Goal: Information Seeking & Learning: Learn about a topic

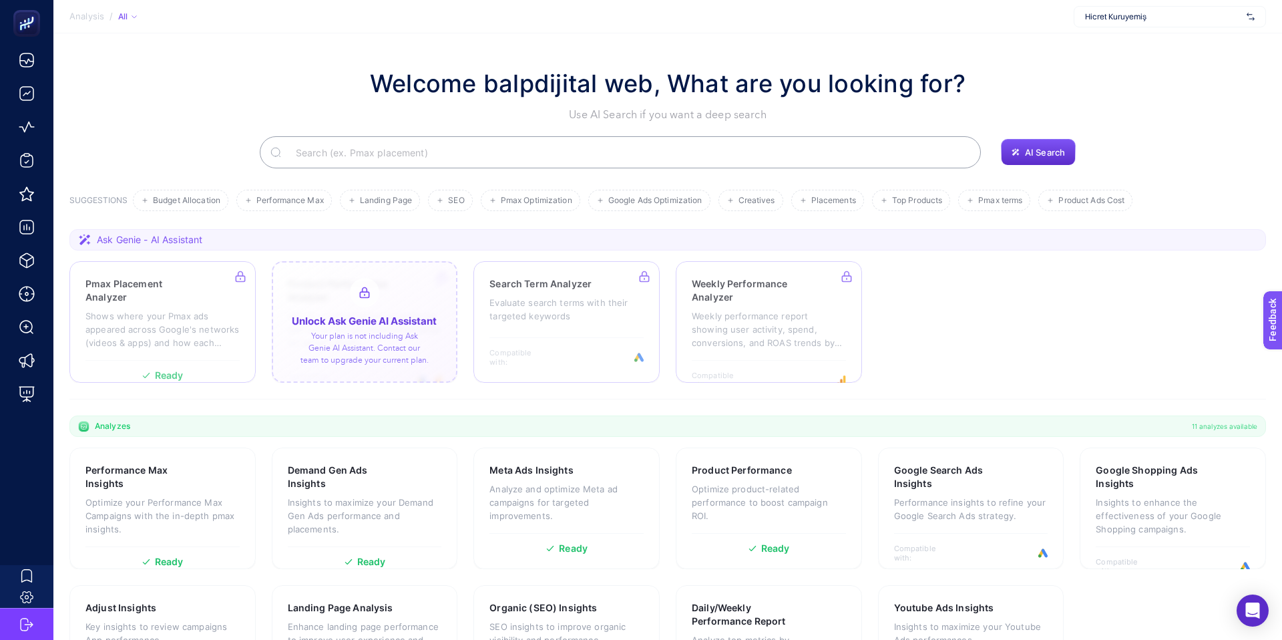
scroll to position [83, 0]
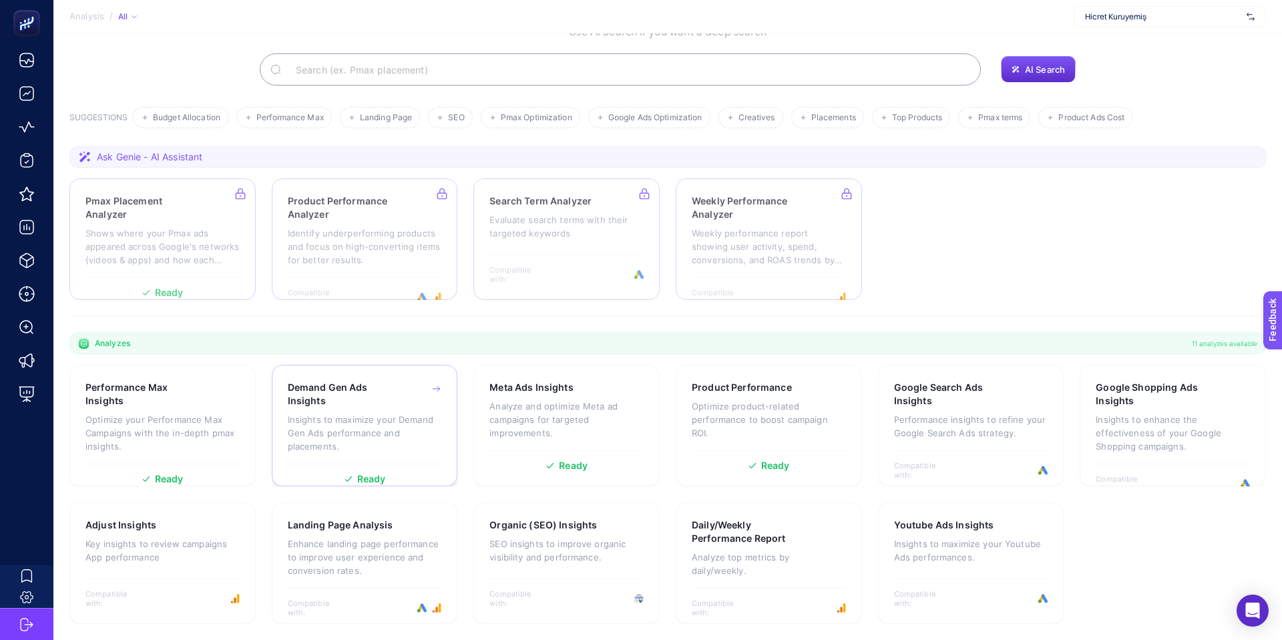
click at [352, 411] on div "Demand Gen Ads Insights Insights to maximize your Demand Gen Ads performance an…" at bounding box center [365, 422] width 154 height 83
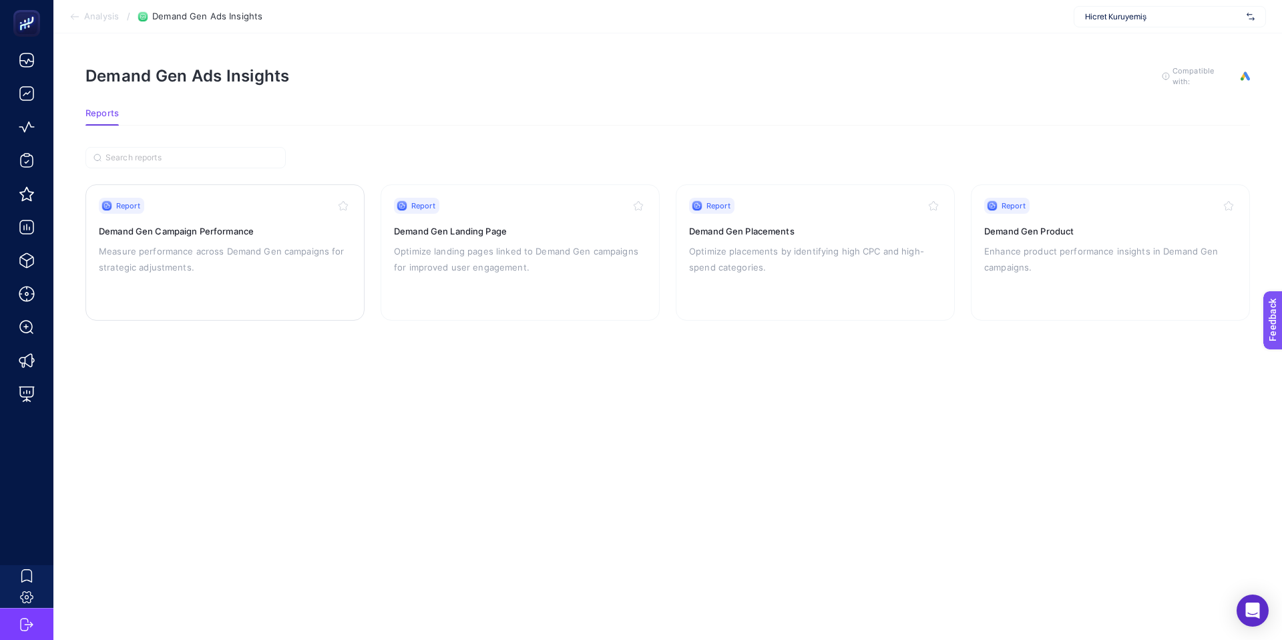
click at [331, 266] on p "Measure performance across Demand Gen campaigns for strategic adjustments." at bounding box center [225, 259] width 252 height 32
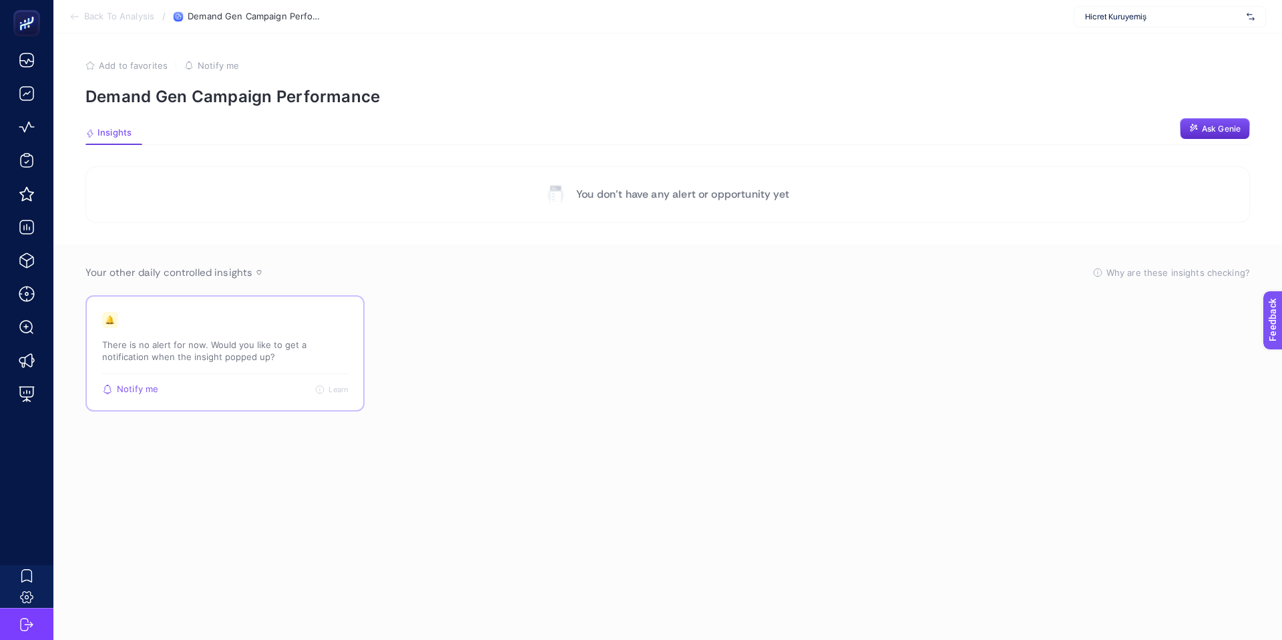
click at [229, 348] on p "There is no alert for now. Would you like to get a notification when the insigh…" at bounding box center [225, 350] width 246 height 24
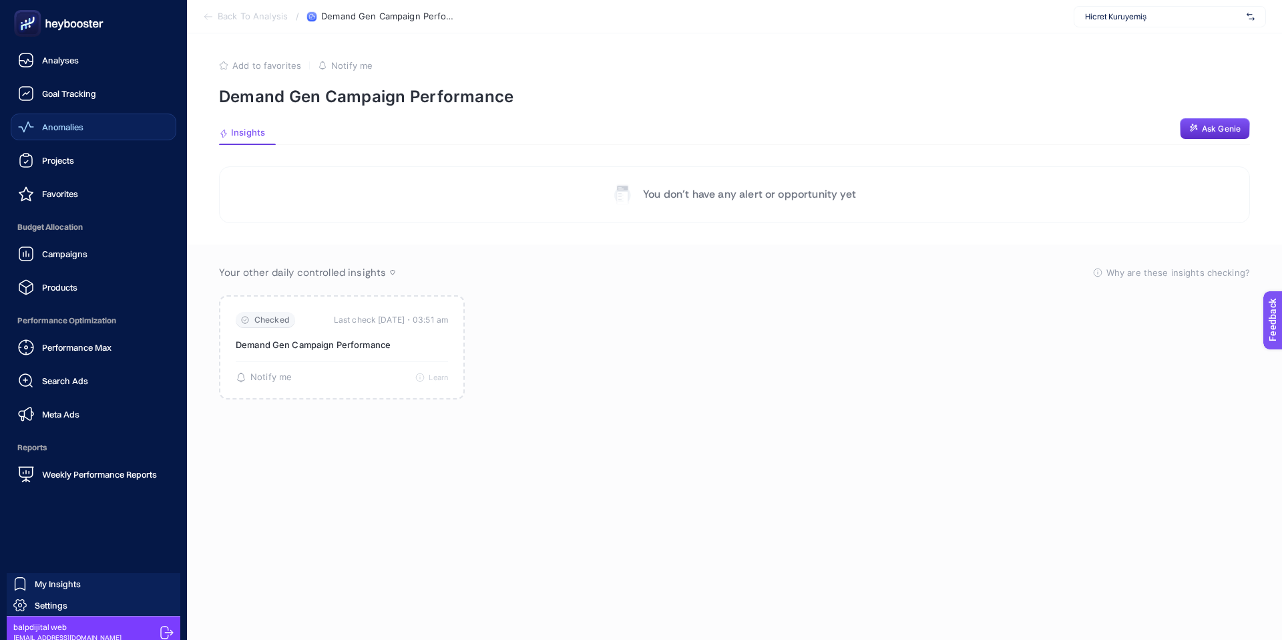
click at [37, 126] on div "Anomalies" at bounding box center [50, 127] width 65 height 16
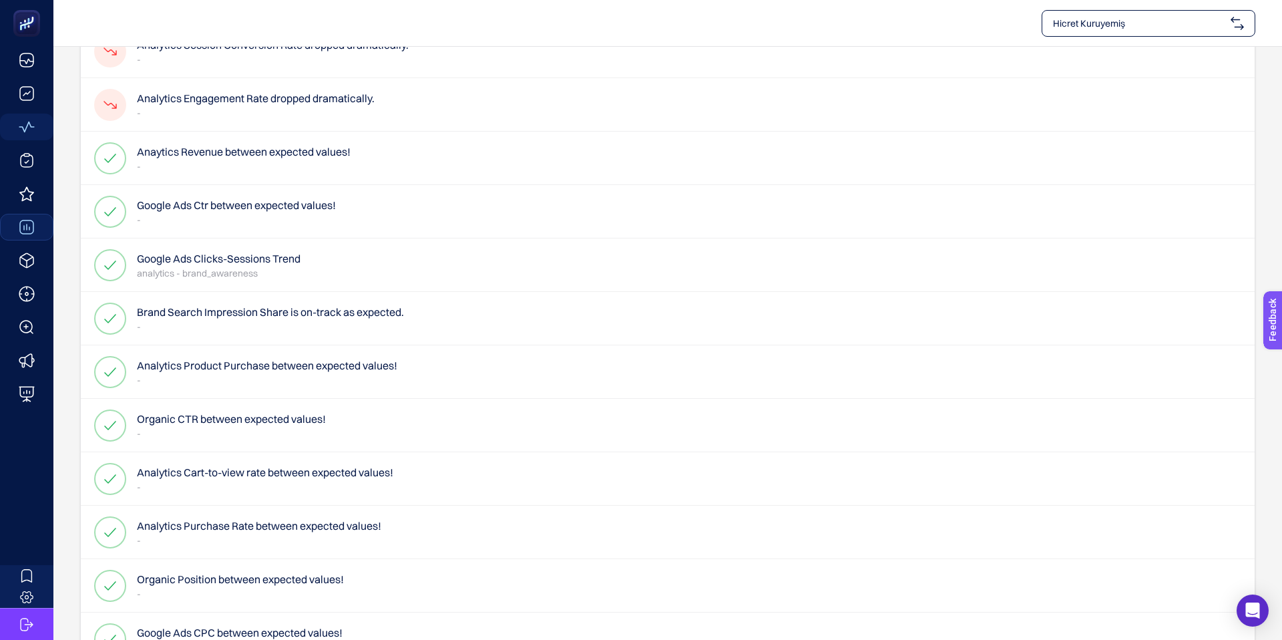
scroll to position [173, 0]
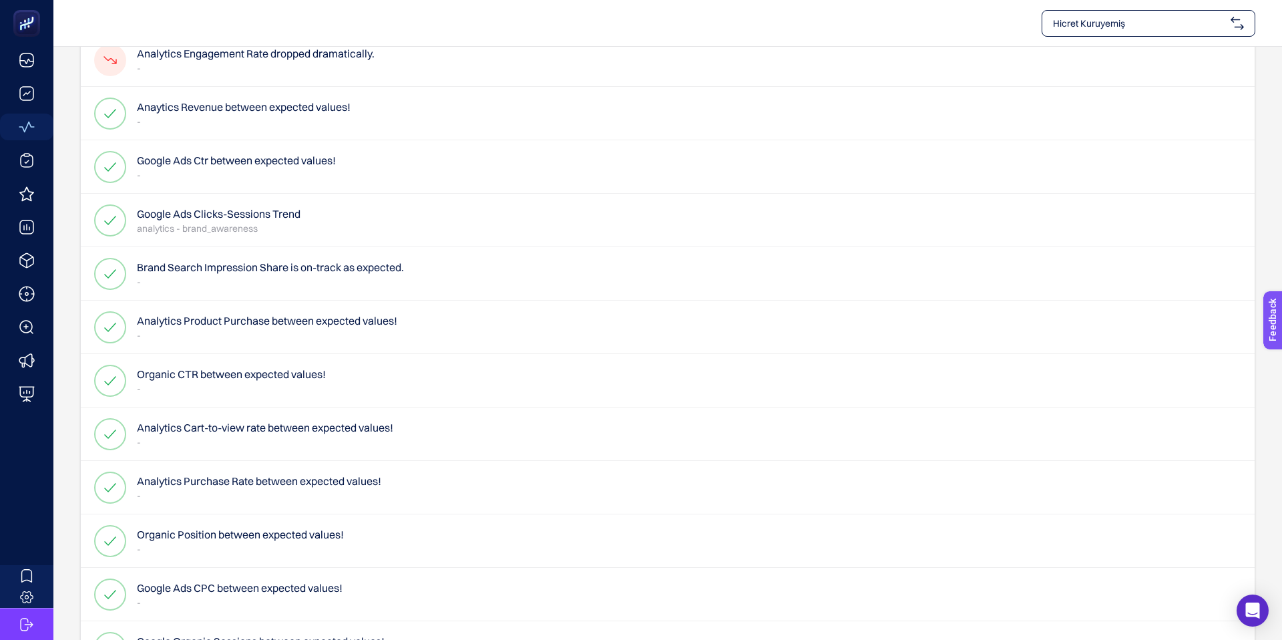
click at [252, 220] on h4 "Google Ads Clicks-Sessions Trend" at bounding box center [219, 214] width 164 height 16
